Goal: Navigation & Orientation: Go to known website

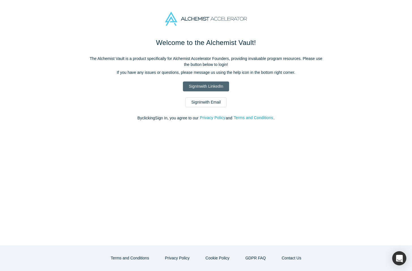
click at [192, 87] on link "Sign In with LinkedIn" at bounding box center [206, 87] width 46 height 10
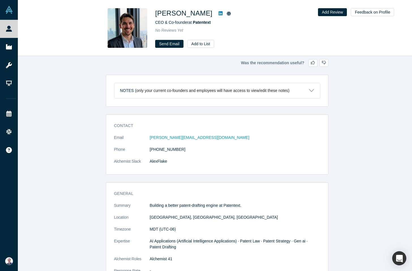
click at [234, 93] on div "Notes (only your current co-founders and employees will have access to view/edi…" at bounding box center [205, 91] width 170 height 6
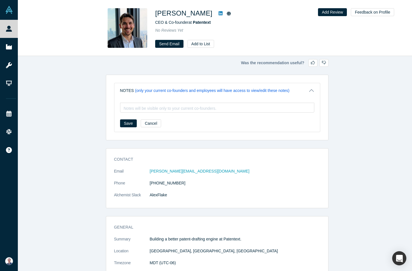
click at [234, 93] on div "Notes (only your current co-founders and employees will have access to view/edi…" at bounding box center [205, 91] width 170 height 6
